Goal: Go to known website: Access a specific website the user already knows

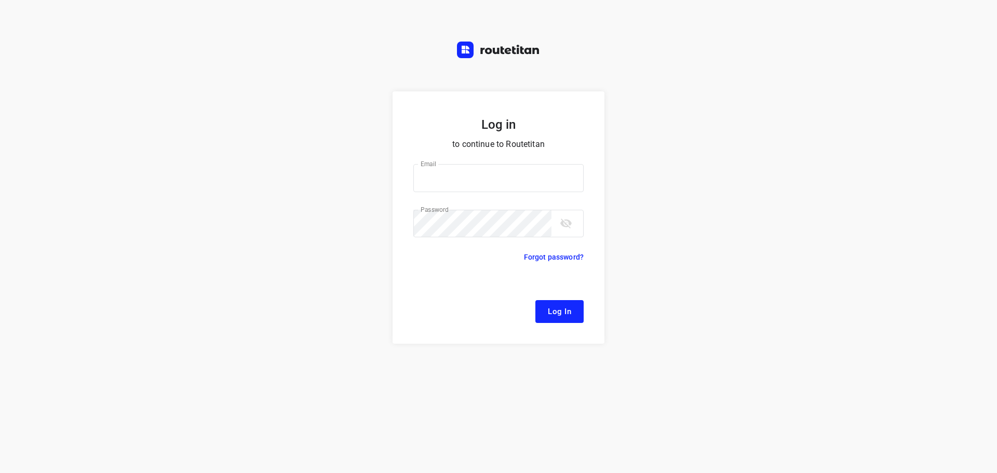
type input "[EMAIL_ADDRESS][DOMAIN_NAME]"
click at [657, 171] on div "Log in to continue to Routetitan Email [EMAIL_ADDRESS][DOMAIN_NAME] Email ​ Pas…" at bounding box center [498, 282] width 997 height 382
click at [563, 315] on span "Log In" at bounding box center [559, 311] width 23 height 13
